Goal: Check status: Check status

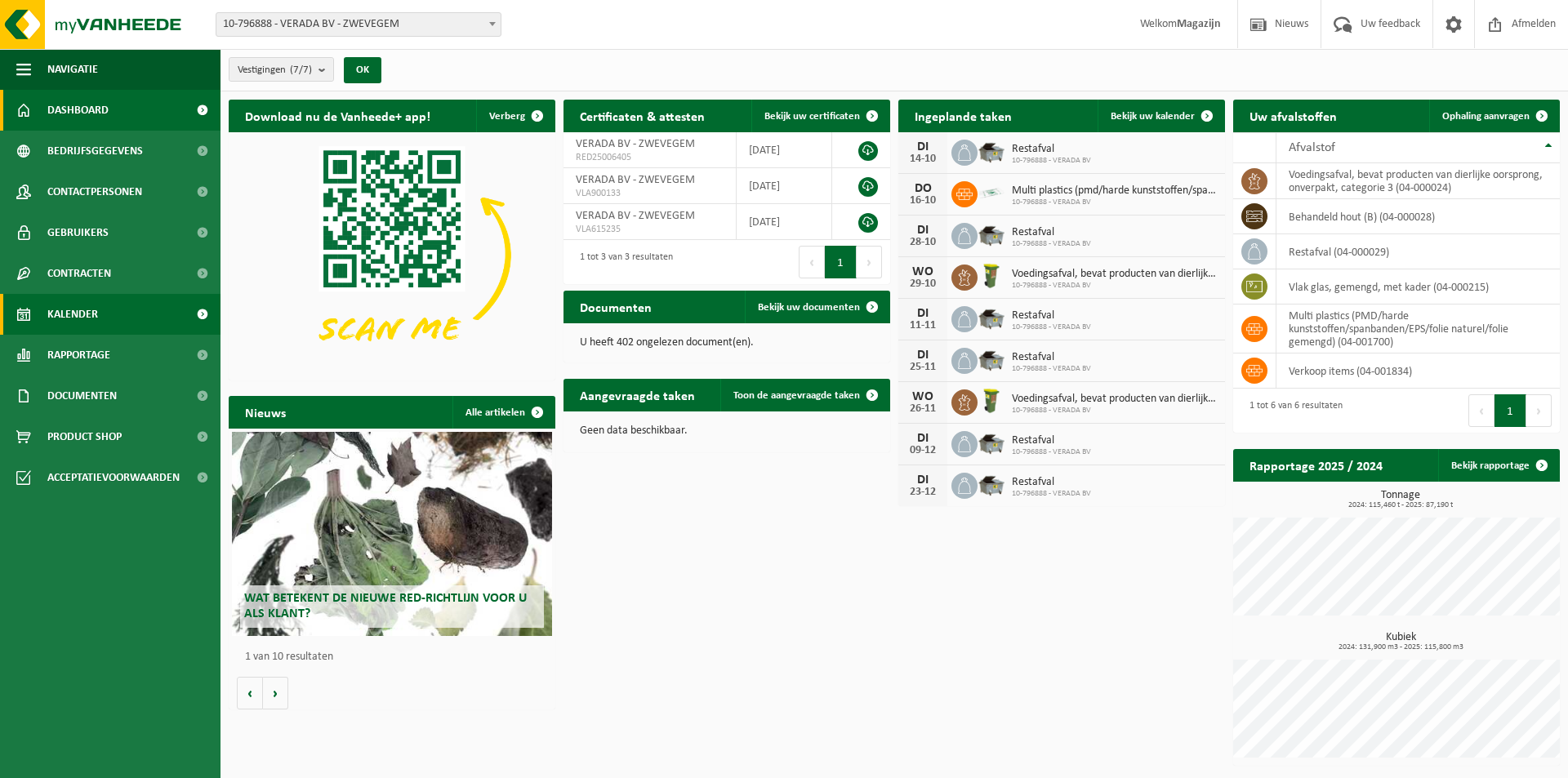
click at [82, 312] on span "Kalender" at bounding box center [72, 314] width 51 height 41
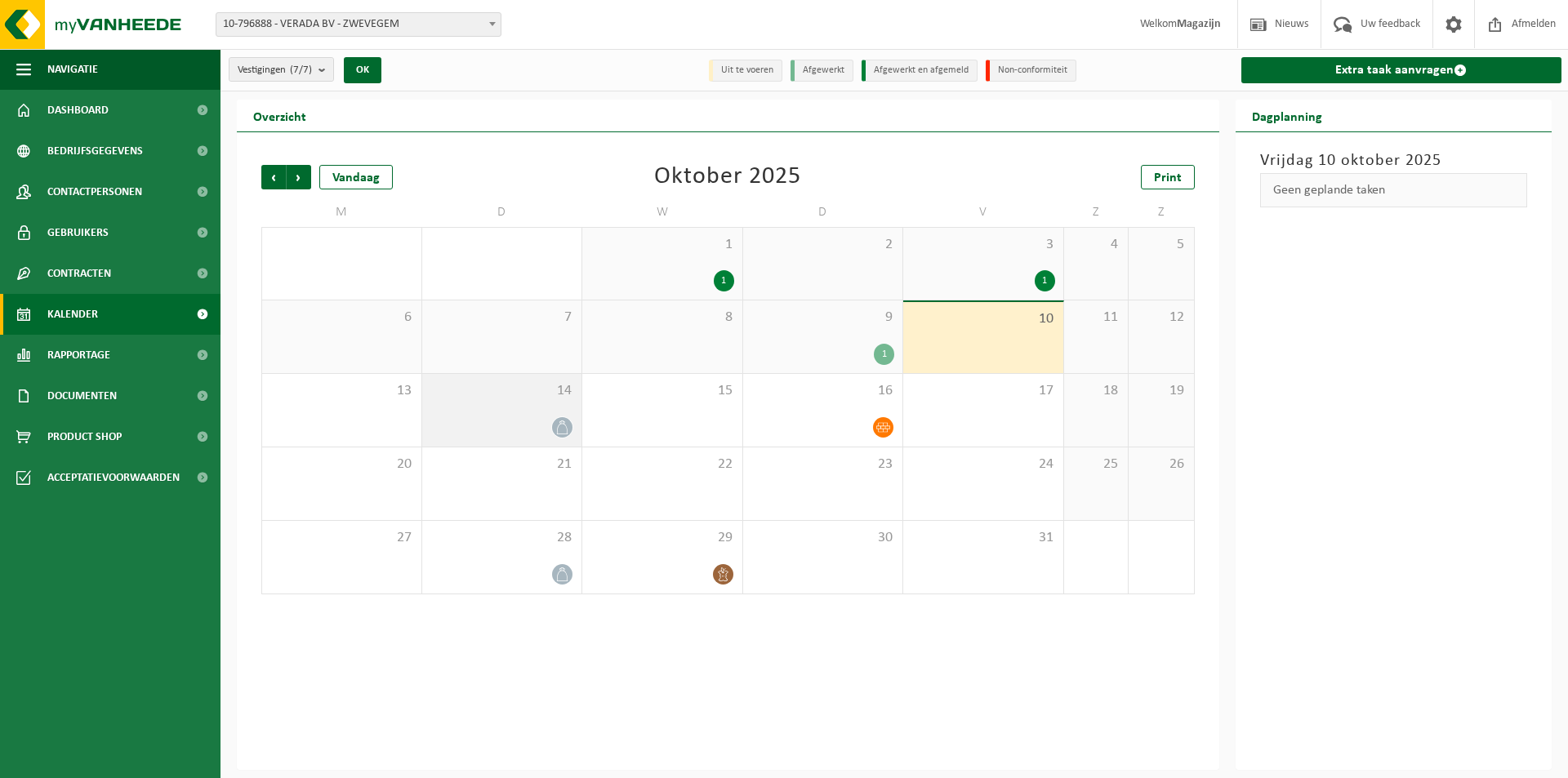
click at [563, 430] on icon at bounding box center [562, 427] width 14 height 14
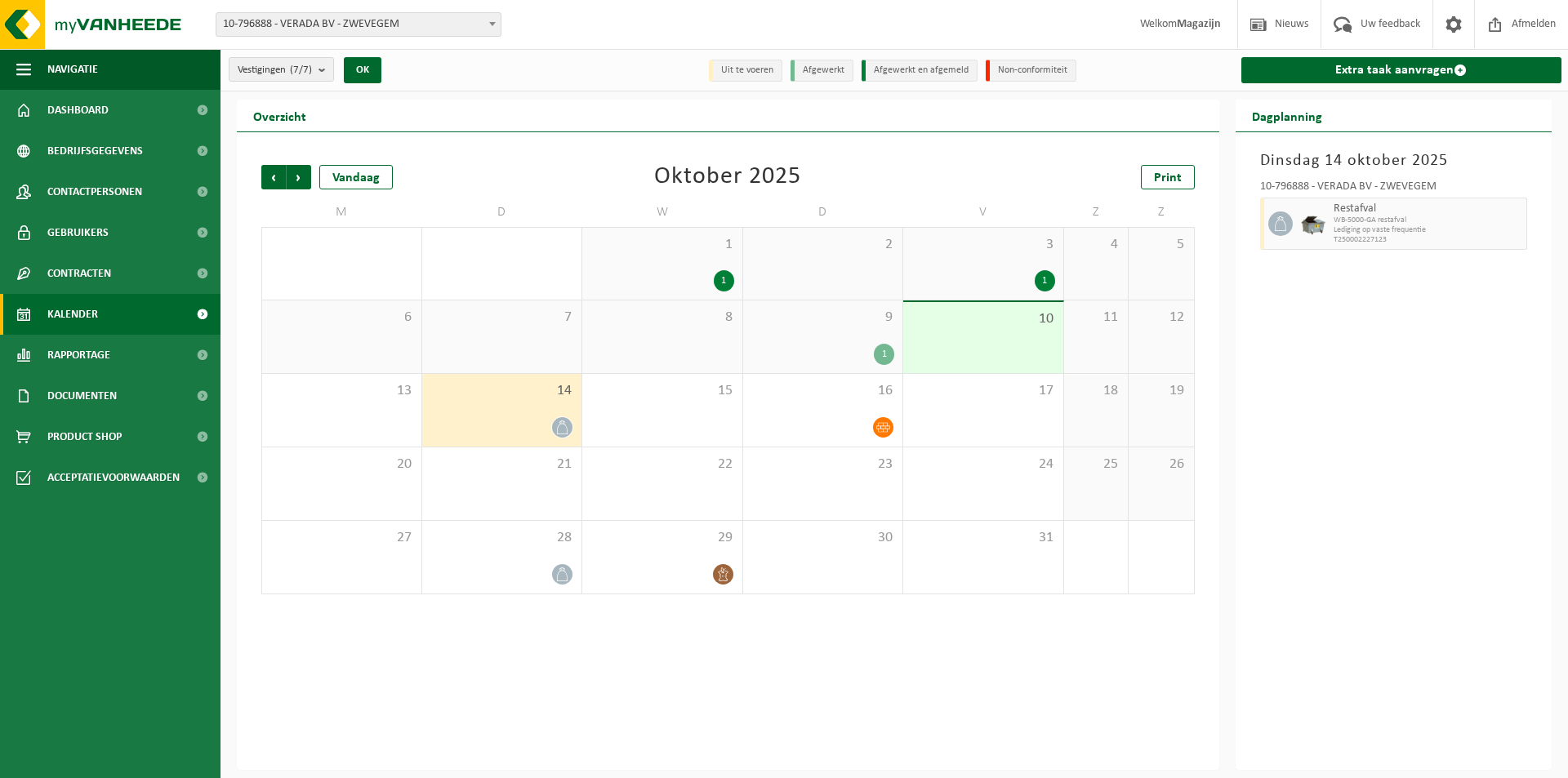
drag, startPoint x: 553, startPoint y: 419, endPoint x: 565, endPoint y: 415, distance: 12.6
click at [566, 416] on div at bounding box center [562, 427] width 22 height 22
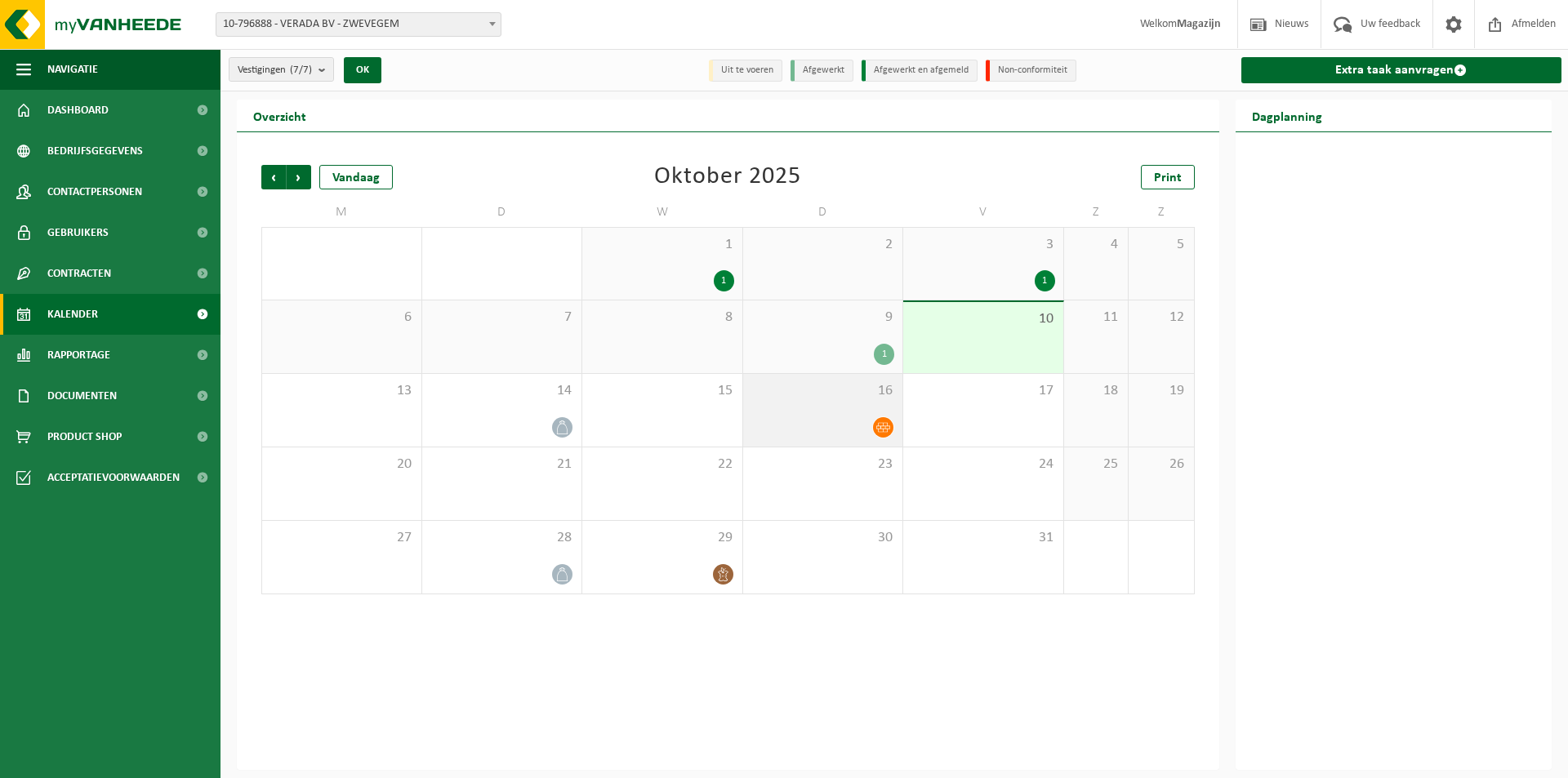
click at [891, 427] on span at bounding box center [883, 427] width 20 height 20
